Goal: Understand process/instructions

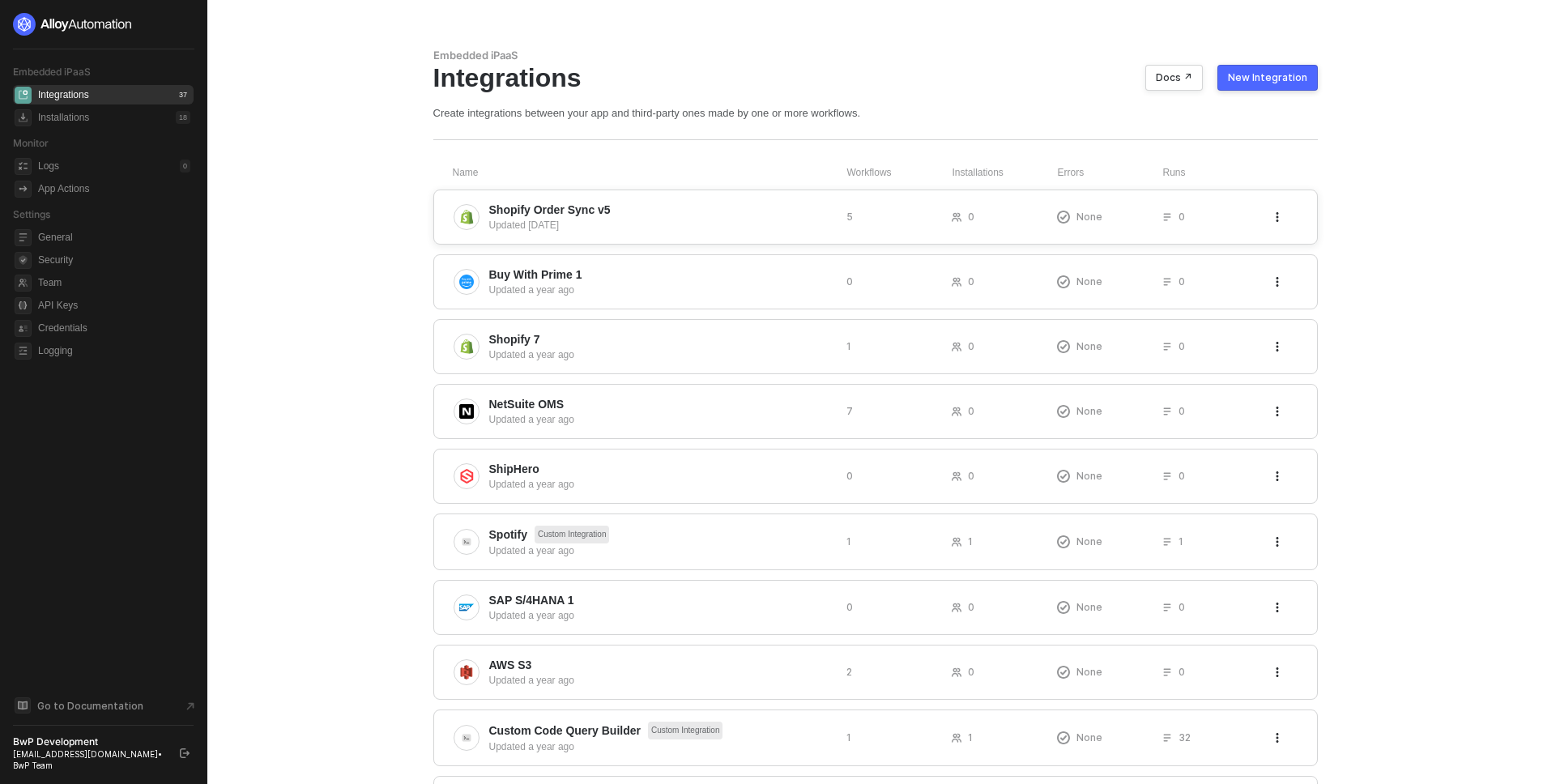
click at [567, 207] on span "Shopify Order Sync v5" at bounding box center [549, 209] width 121 height 16
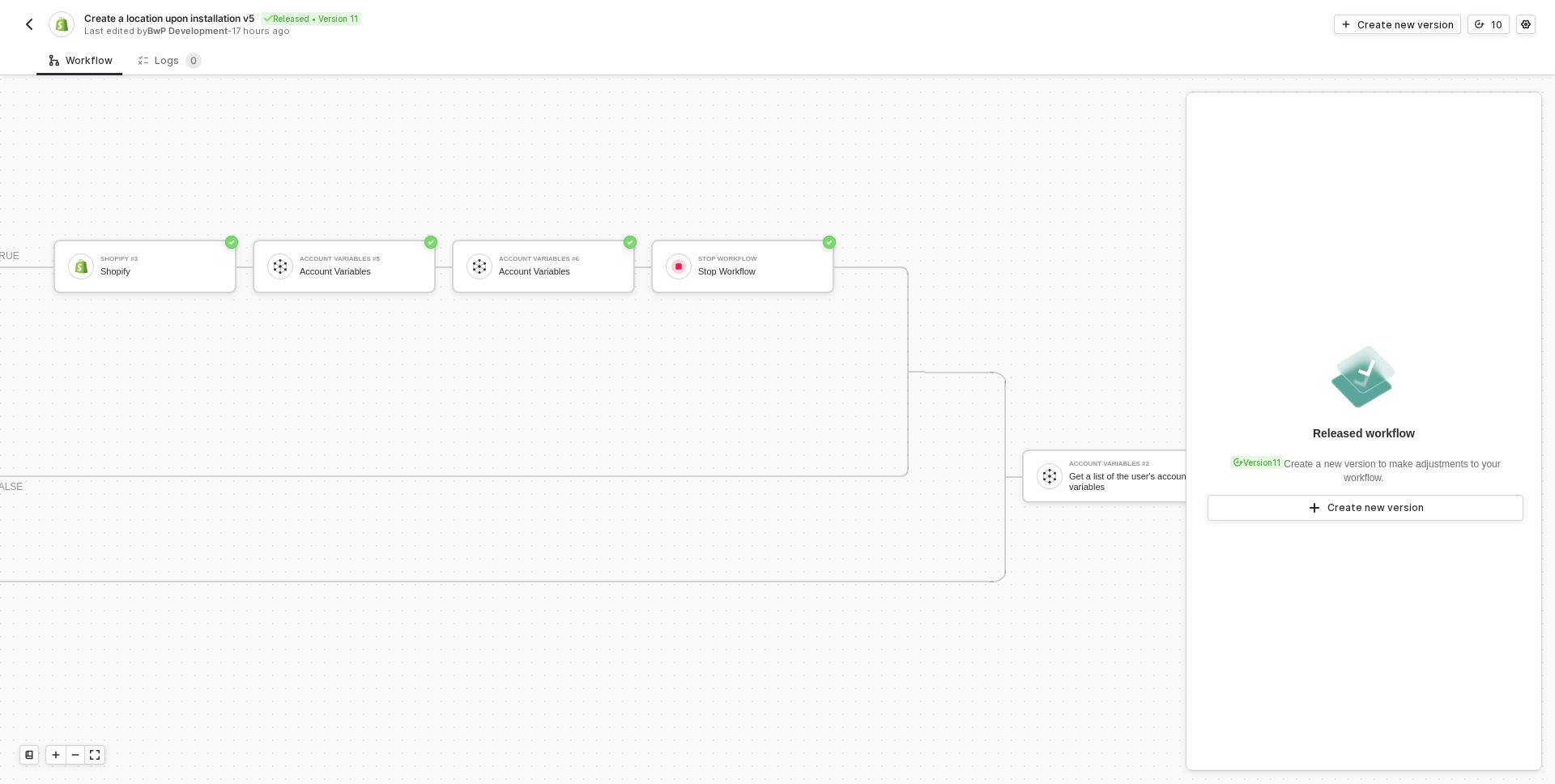
scroll to position [399, 1804]
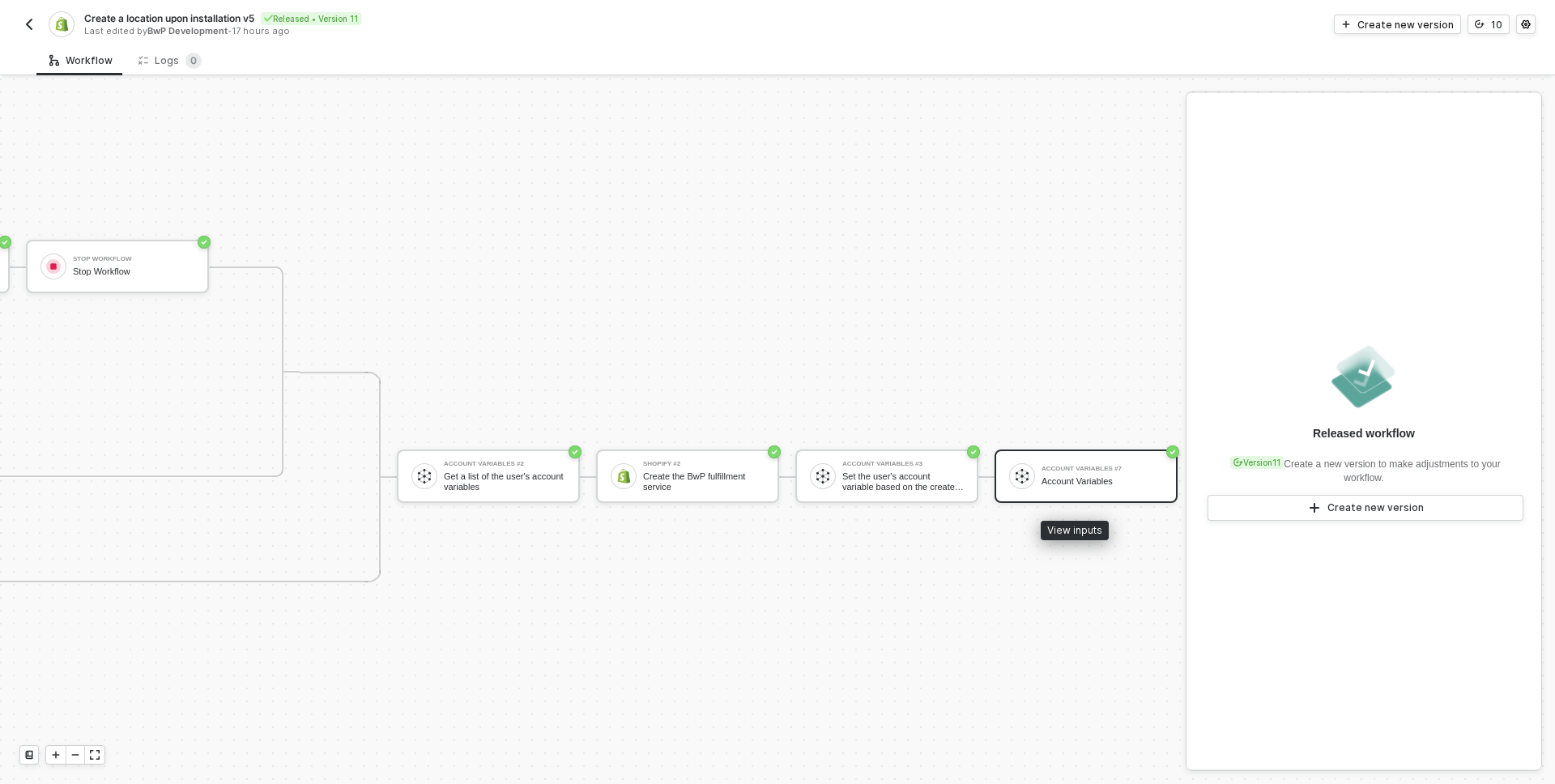
click at [1045, 473] on div "Account Variables #7 Account Variables" at bounding box center [1102, 476] width 121 height 31
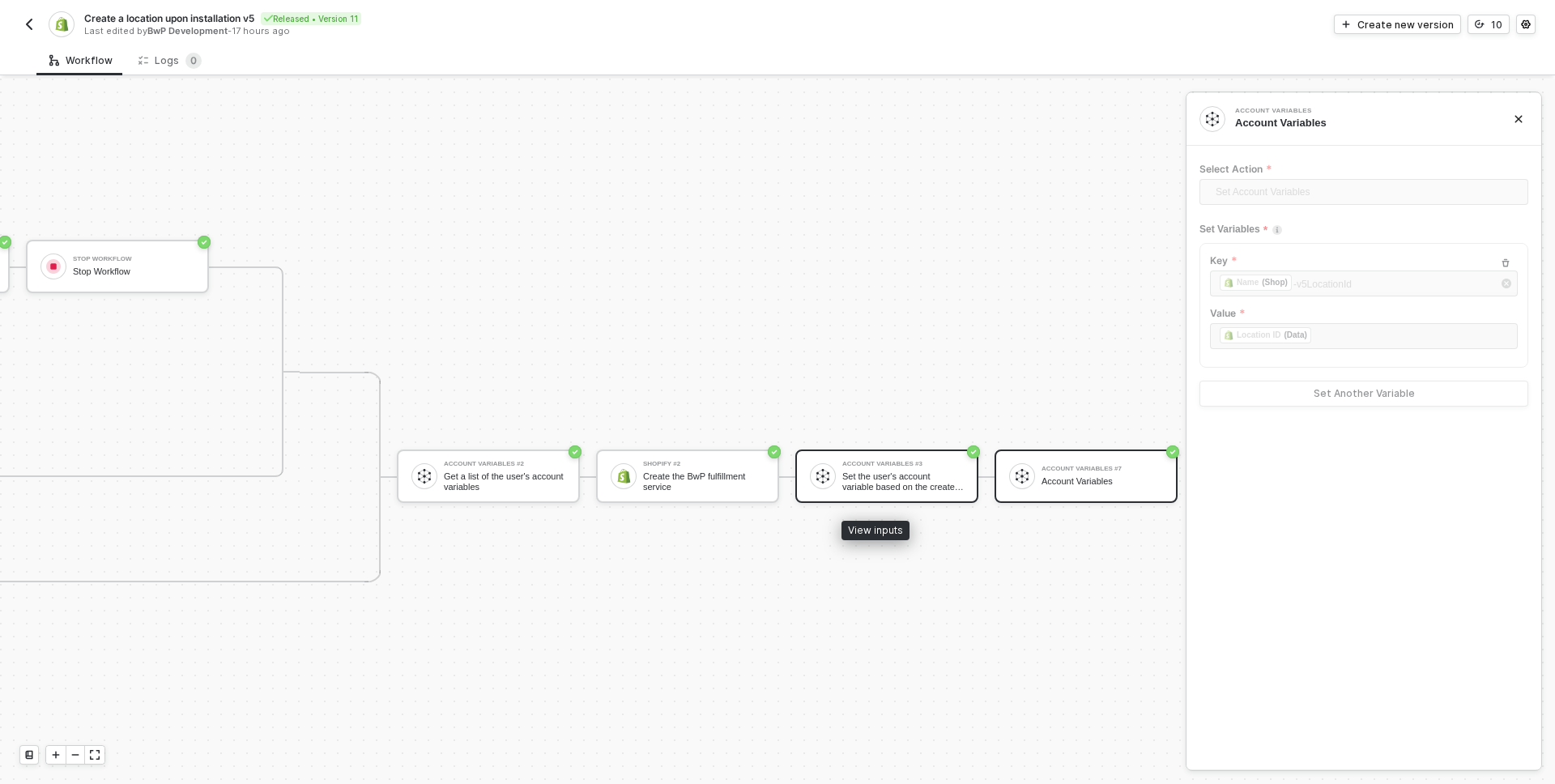
click at [893, 473] on div "Set the user's account variable based on the created location" at bounding box center [902, 481] width 121 height 20
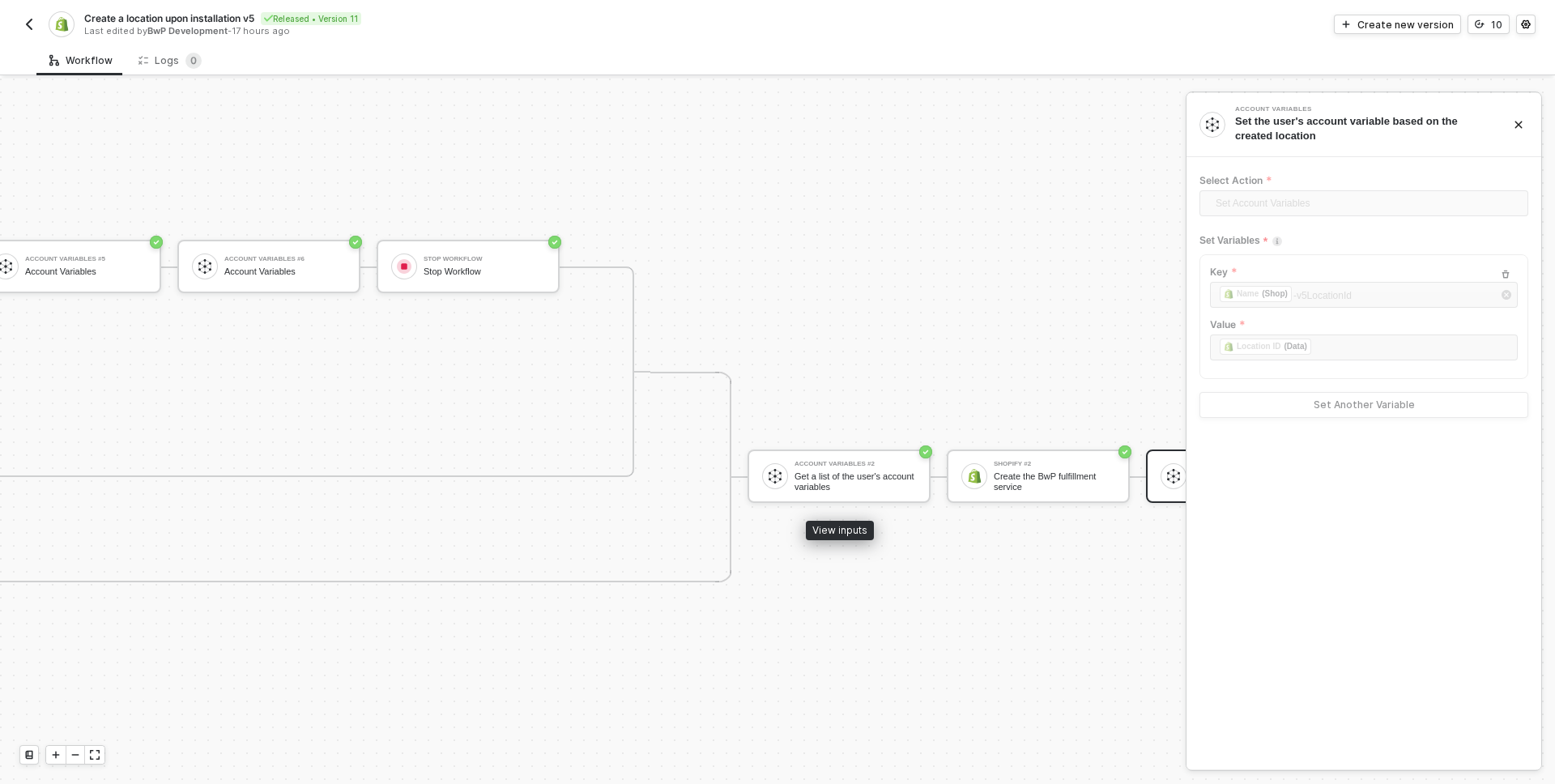
scroll to position [399, 1318]
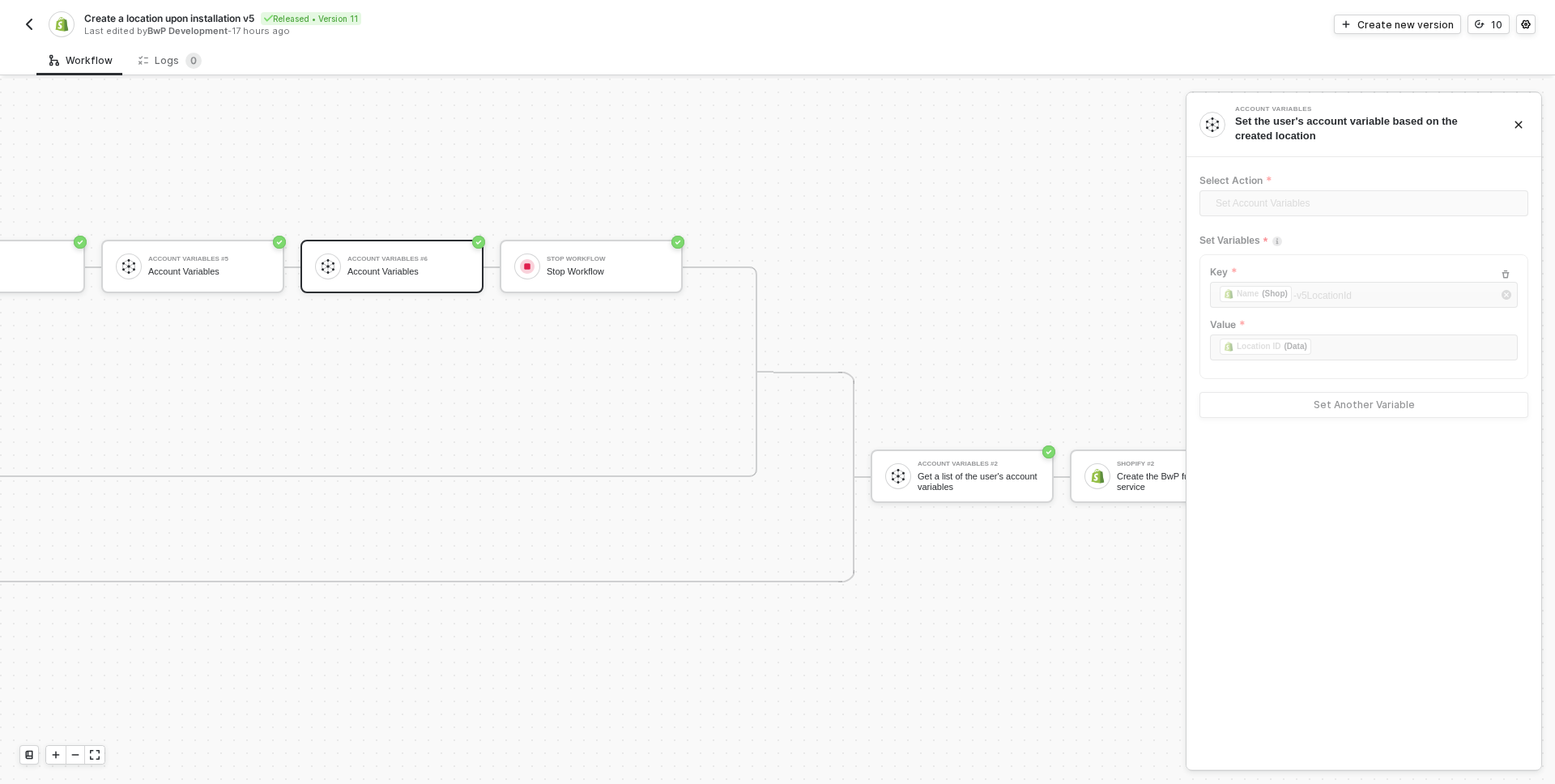
click at [427, 252] on div "Account Variables #6 Account Variables" at bounding box center [408, 266] width 121 height 31
click at [192, 263] on div "Account Variables #5 Account Variables" at bounding box center [208, 266] width 121 height 31
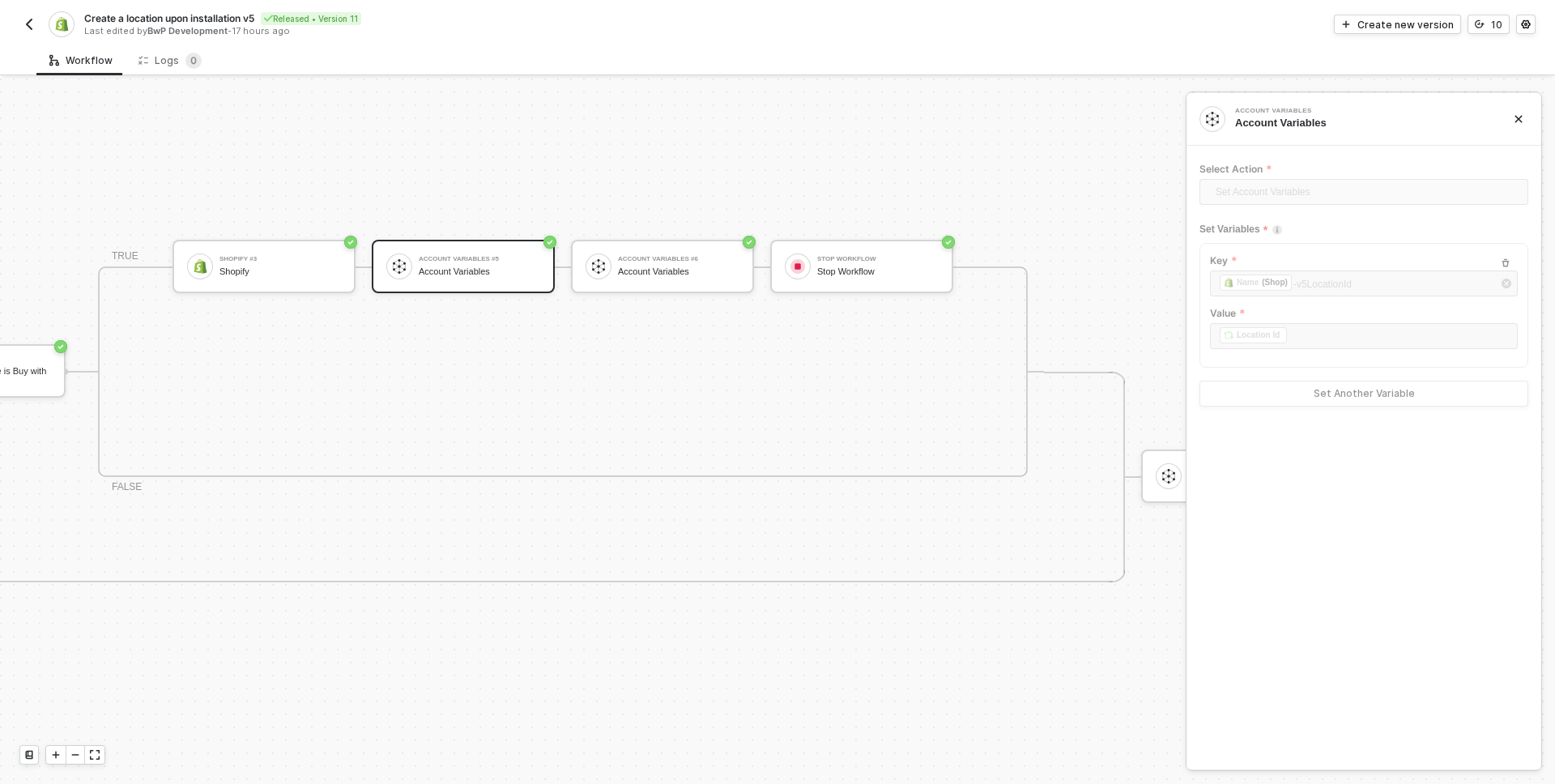
scroll to position [399, 1123]
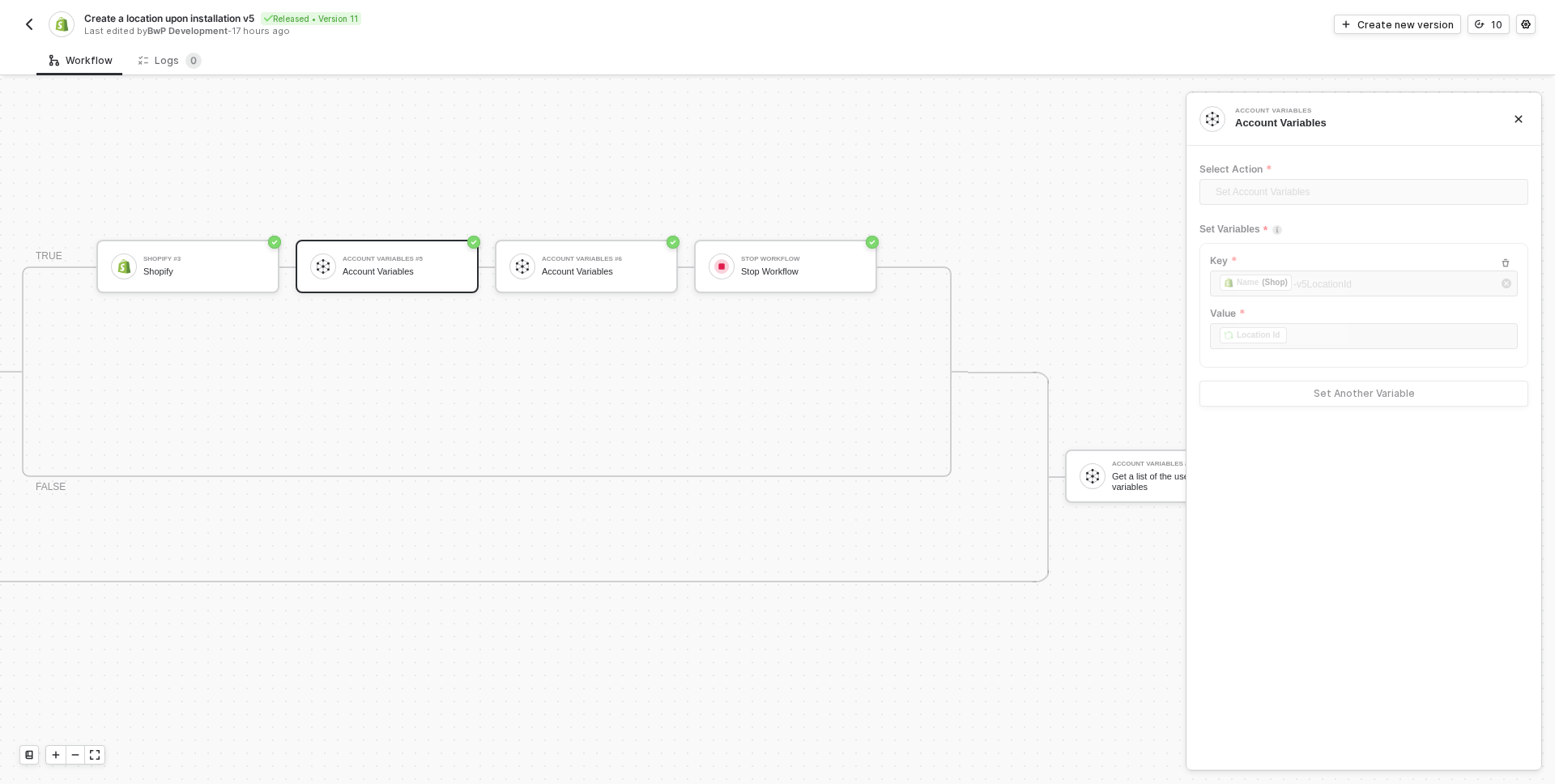
click at [22, 15] on button "button" at bounding box center [29, 24] width 19 height 19
